Goal: Task Accomplishment & Management: Manage account settings

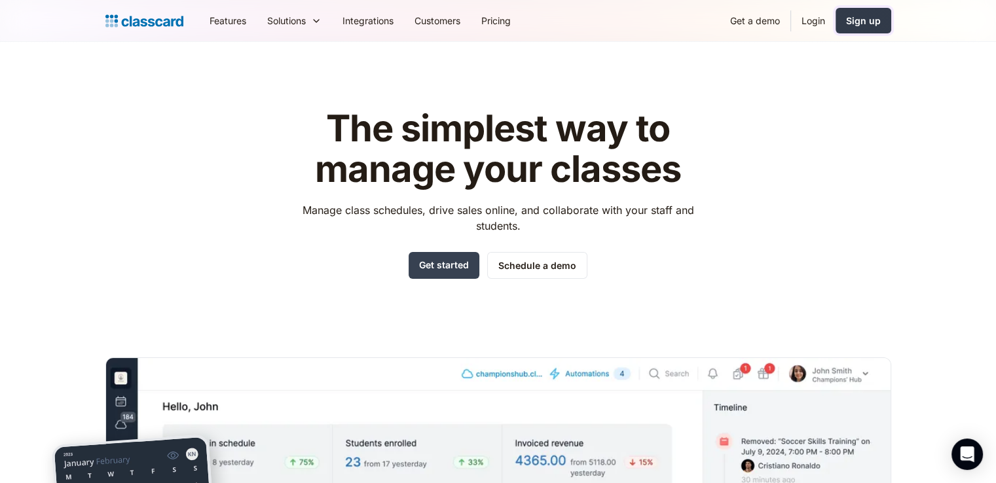
click at [857, 16] on div "Sign up" at bounding box center [863, 21] width 35 height 14
click at [808, 21] on link "Login" at bounding box center [813, 20] width 45 height 29
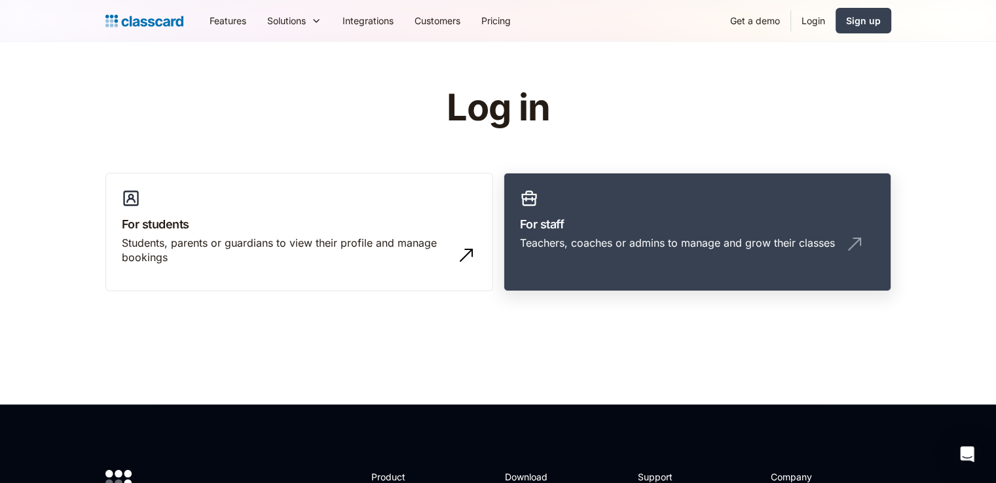
click at [634, 243] on div "Teachers, coaches or admins to manage and grow their classes" at bounding box center [677, 243] width 315 height 14
